Goal: Task Accomplishment & Management: Use online tool/utility

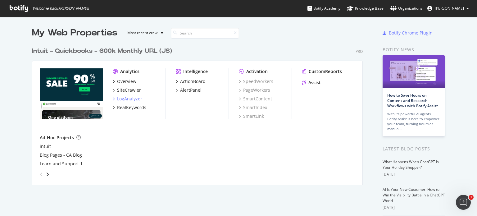
click at [129, 98] on div "LogAnalyzer" at bounding box center [129, 99] width 25 height 6
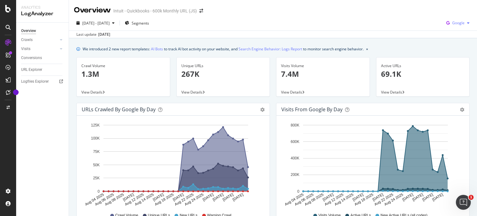
click at [467, 21] on icon "button" at bounding box center [468, 23] width 2 height 4
click at [452, 56] on span "OpenAI" at bounding box center [459, 59] width 23 height 6
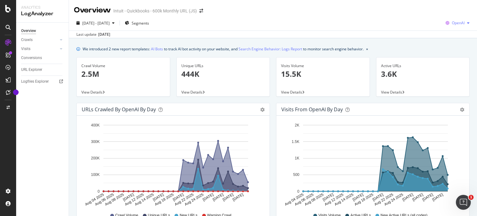
click at [452, 22] on span "OpenAI" at bounding box center [458, 22] width 13 height 5
click at [452, 35] on span "Google" at bounding box center [459, 36] width 23 height 6
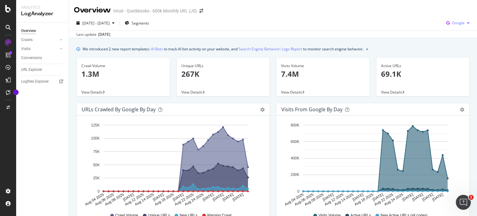
click at [454, 25] on div "Google" at bounding box center [457, 22] width 28 height 9
click at [452, 58] on span "OpenAI" at bounding box center [459, 59] width 23 height 6
